Goal: Task Accomplishment & Management: Use online tool/utility

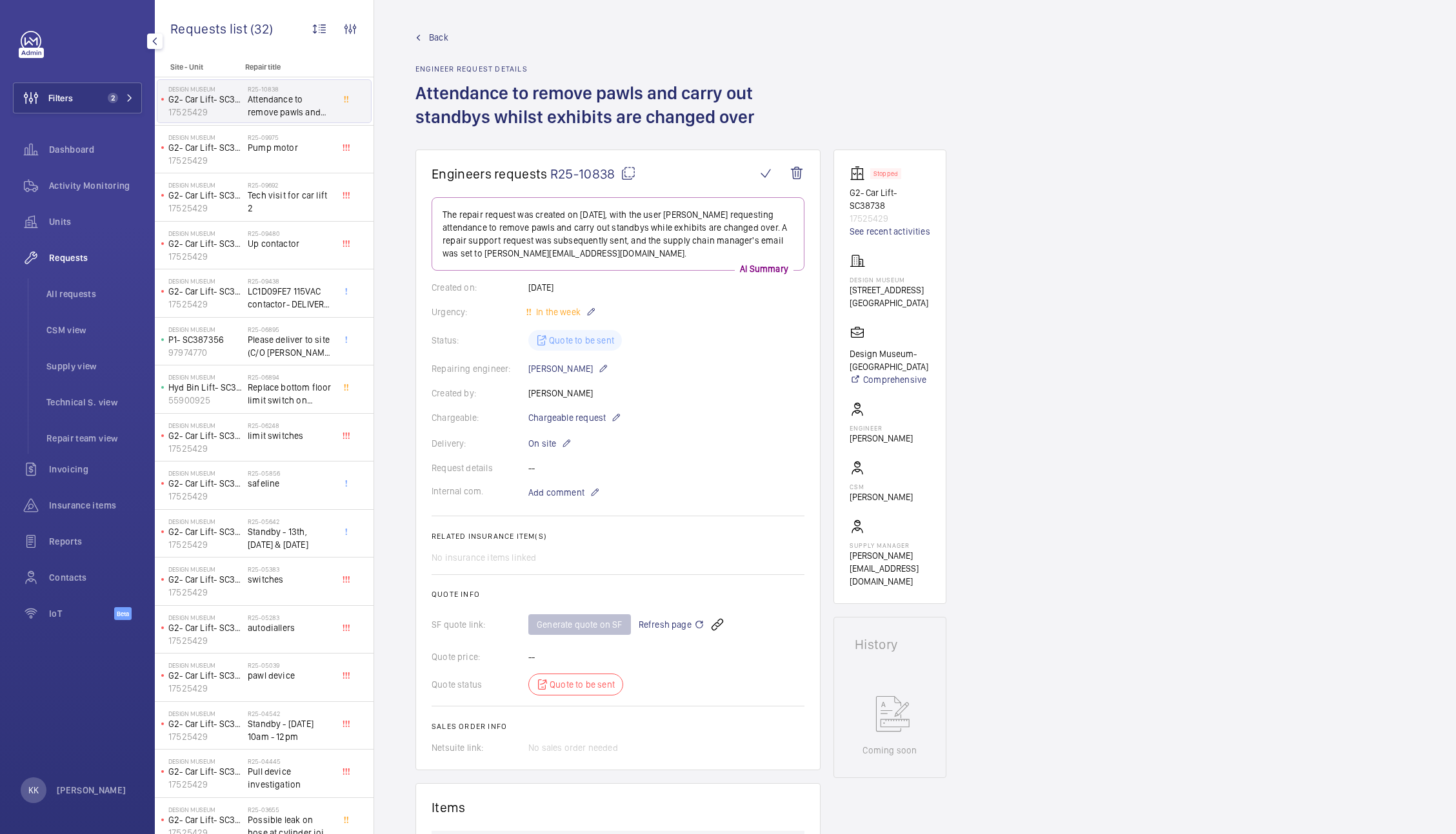
click at [78, 97] on button "Filters 2" at bounding box center [77, 98] width 129 height 31
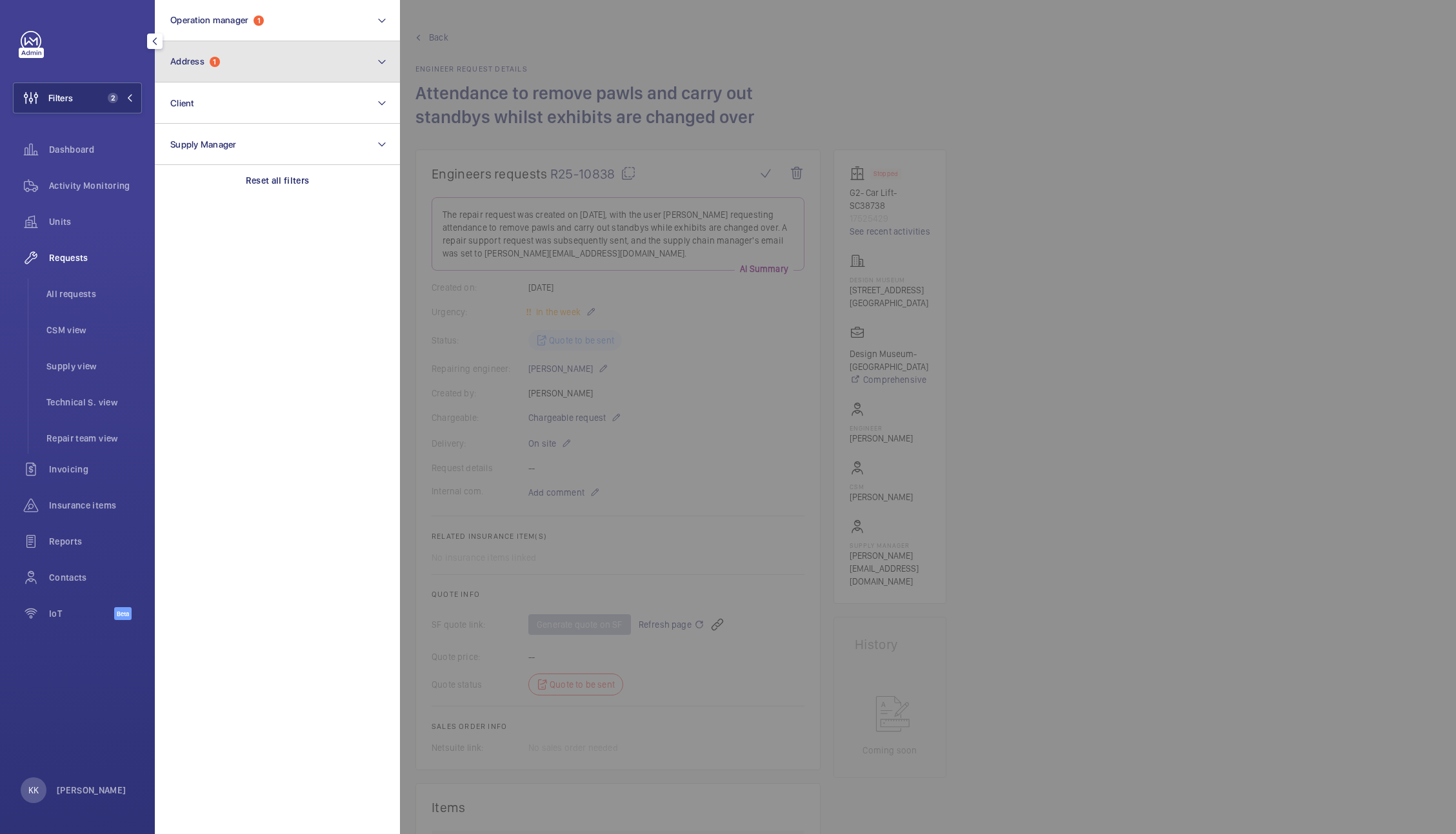
click at [222, 57] on button "Address 1" at bounding box center [277, 62] width 245 height 41
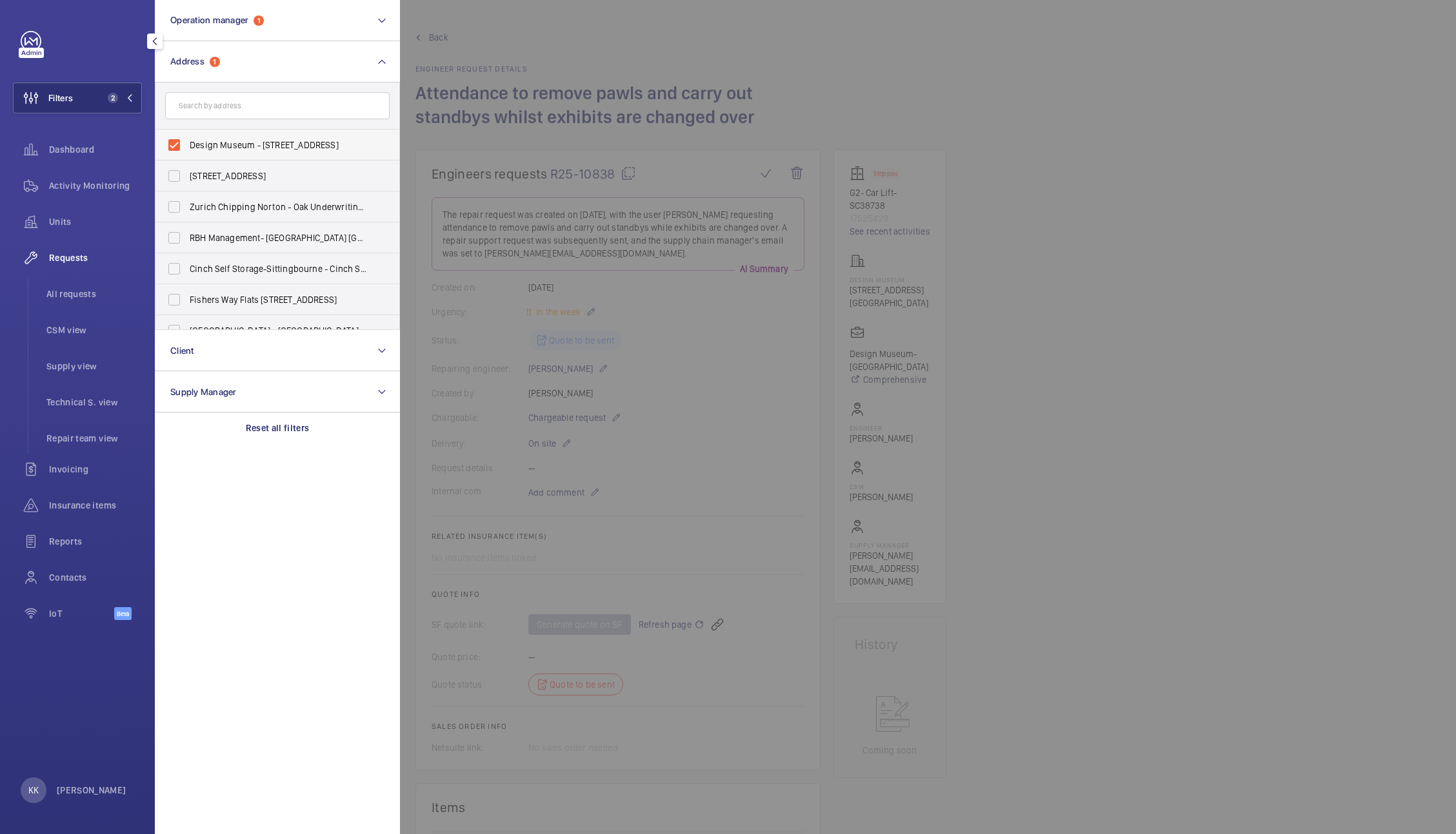
click at [231, 139] on span "Design Museum - [STREET_ADDRESS]" at bounding box center [278, 145] width 178 height 13
click at [187, 139] on input "Design Museum - [STREET_ADDRESS]" at bounding box center [174, 145] width 26 height 26
checkbox input "false"
click at [227, 110] on input "text" at bounding box center [277, 105] width 225 height 27
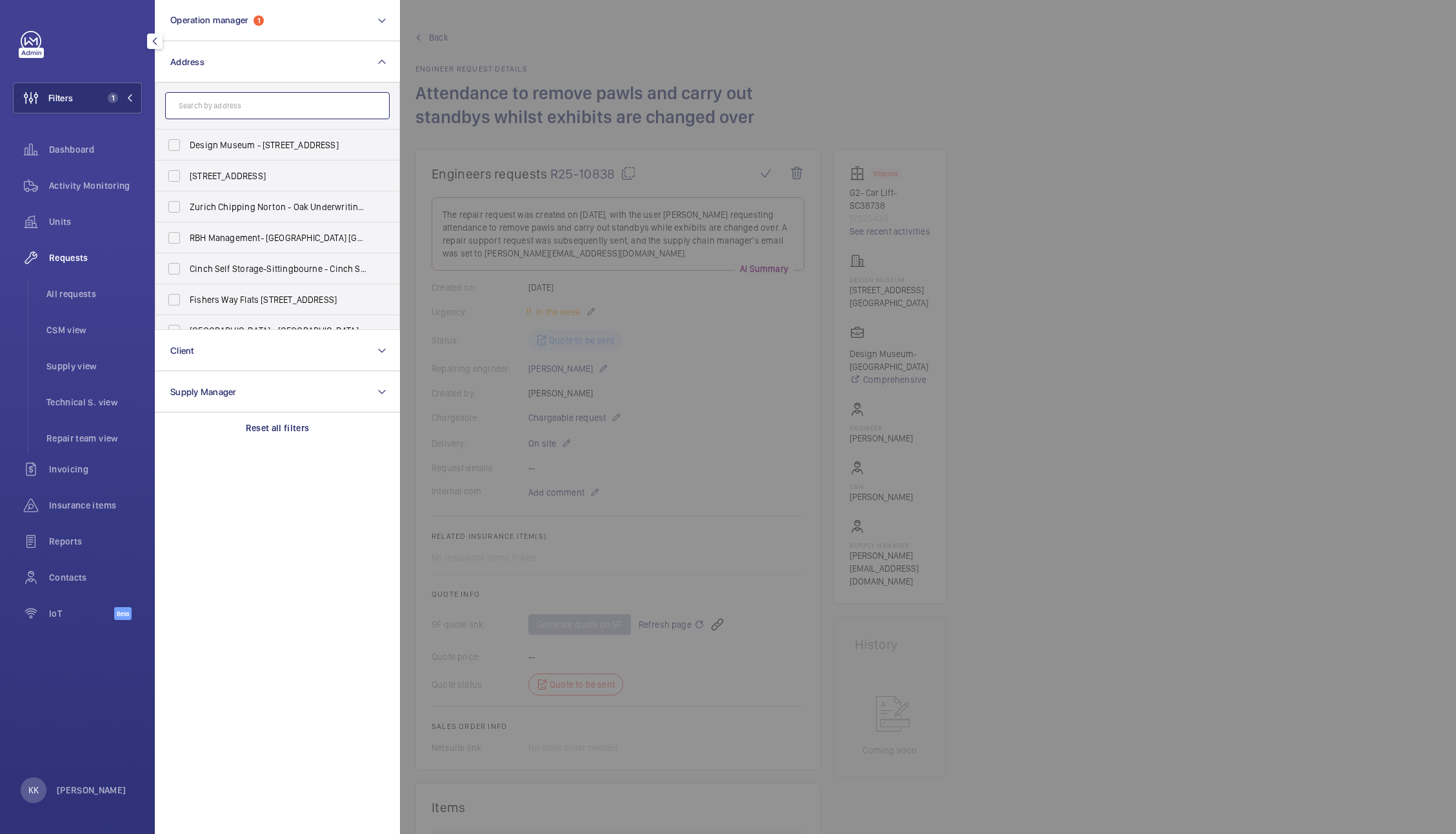
click at [218, 103] on input "text" at bounding box center [277, 105] width 225 height 27
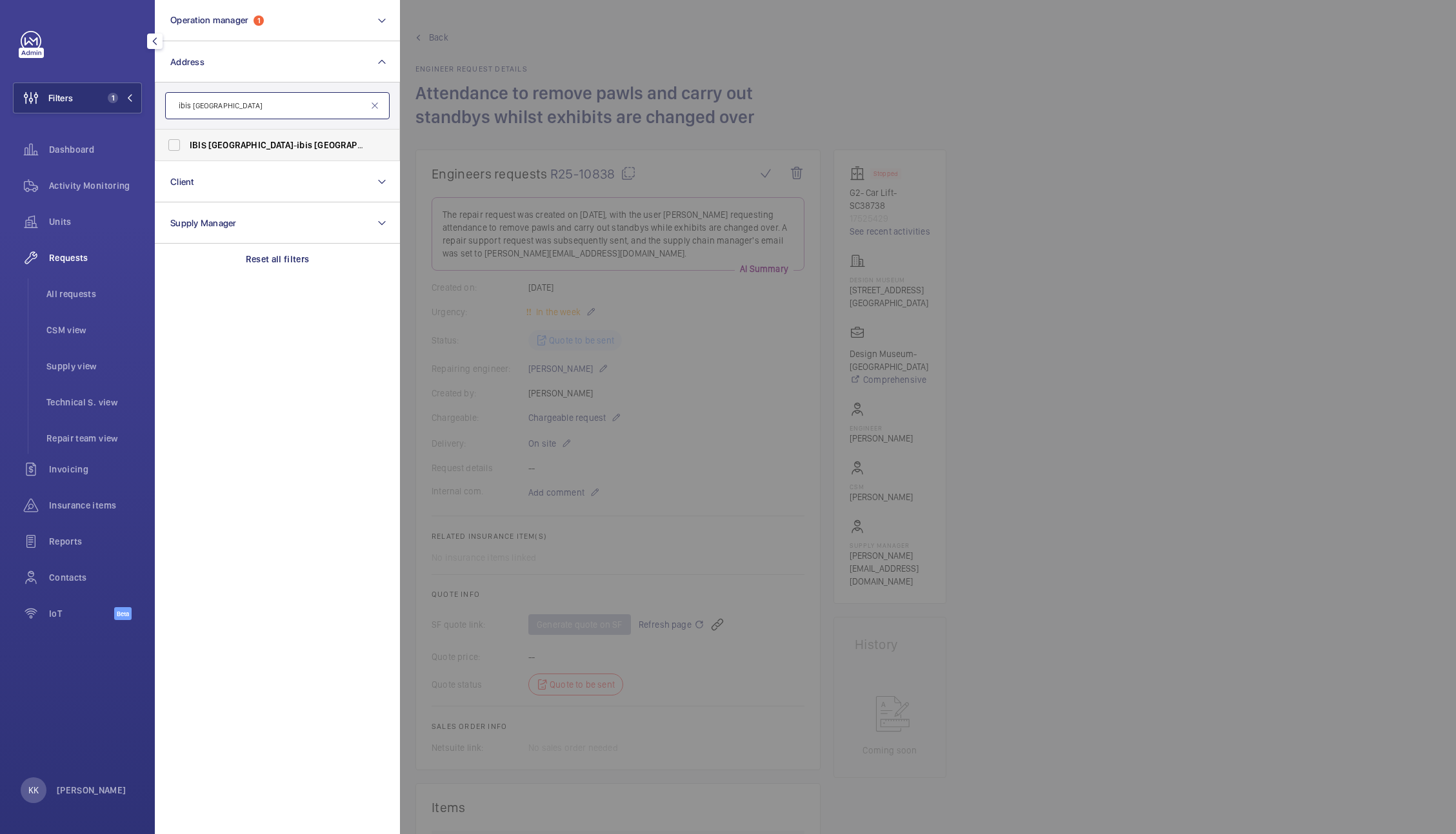
type input "ibis [GEOGRAPHIC_DATA]"
click at [238, 159] on label "IBIS CAMBRIDGE - ibis [GEOGRAPHIC_DATA], [GEOGRAPHIC_DATA]" at bounding box center [268, 145] width 225 height 31
click at [187, 158] on input "IBIS CAMBRIDGE - ibis [GEOGRAPHIC_DATA], [GEOGRAPHIC_DATA]" at bounding box center [174, 145] width 26 height 26
checkbox input "true"
click at [595, 76] on div at bounding box center [1127, 417] width 1456 height 834
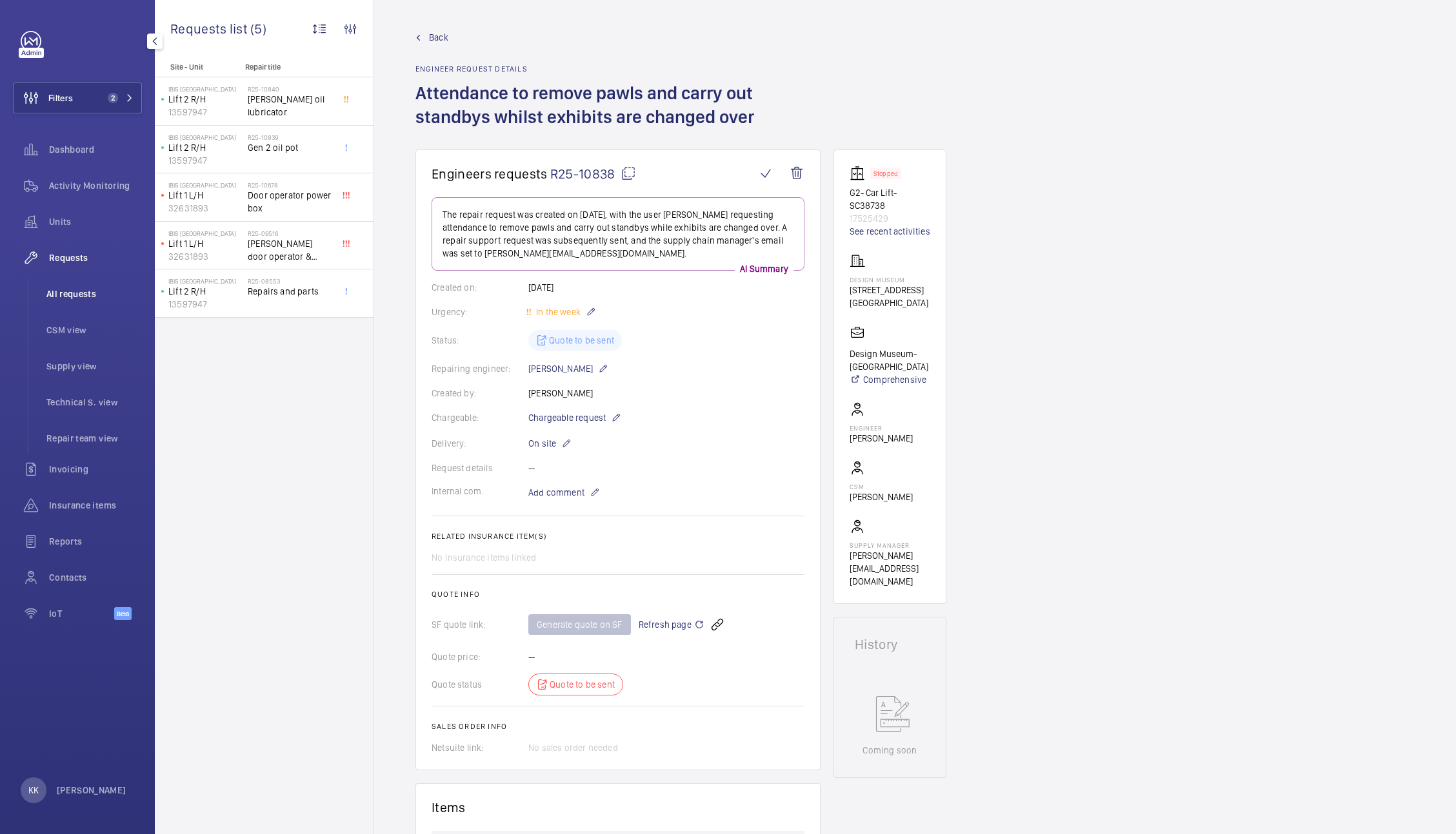
click at [64, 292] on span "All requests" at bounding box center [94, 294] width 96 height 13
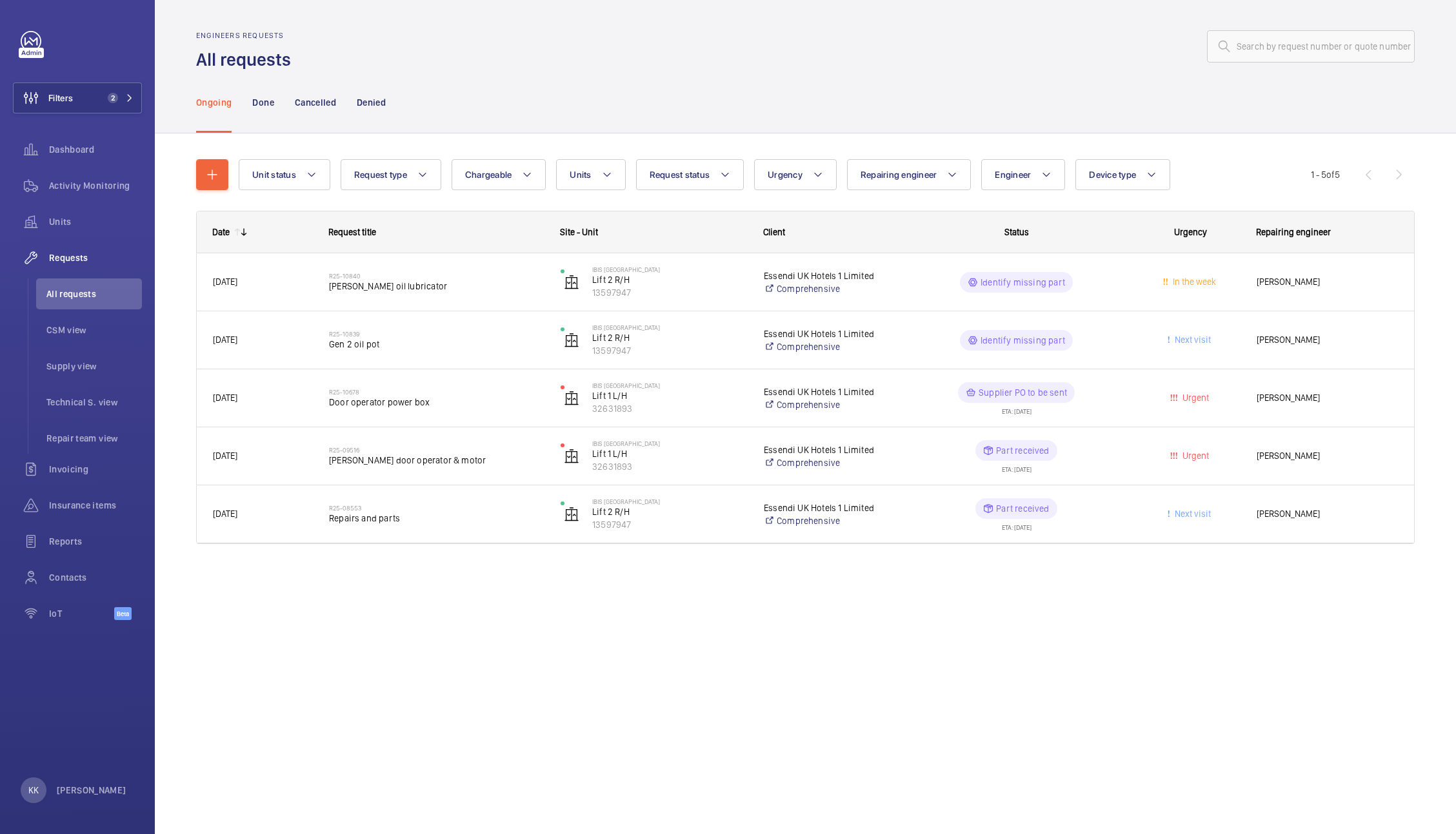
click at [440, 681] on div "Engineers requests All requests Ongoing Done Cancelled Denied Unit status Reque…" at bounding box center [805, 417] width 1301 height 834
